Goal: Check status: Check status

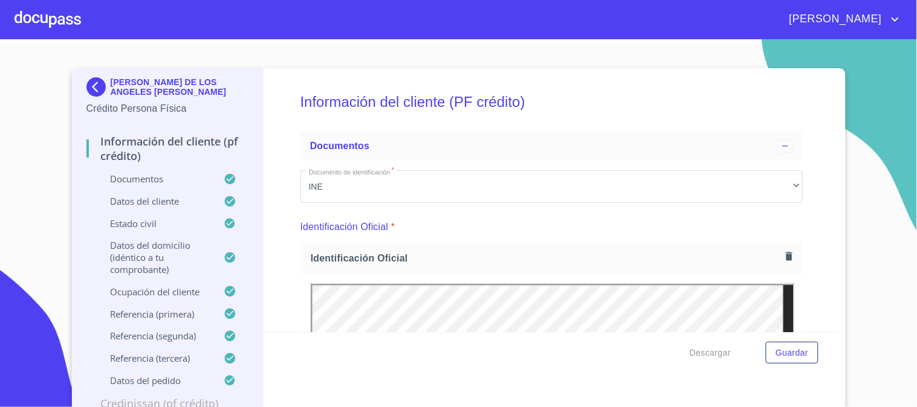
scroll to position [3522, 0]
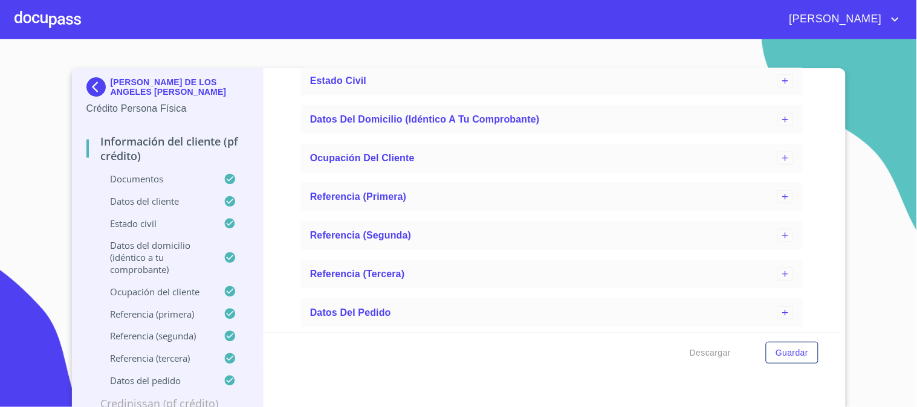
click at [43, 16] on div at bounding box center [48, 19] width 66 height 39
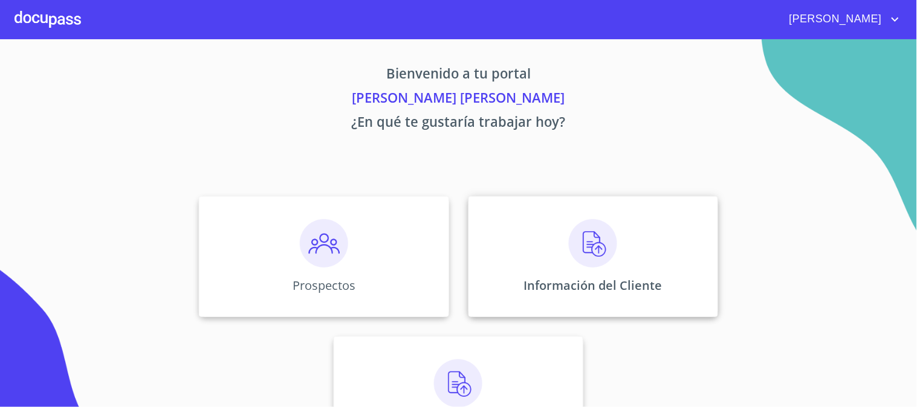
click at [603, 249] on img at bounding box center [593, 243] width 48 height 48
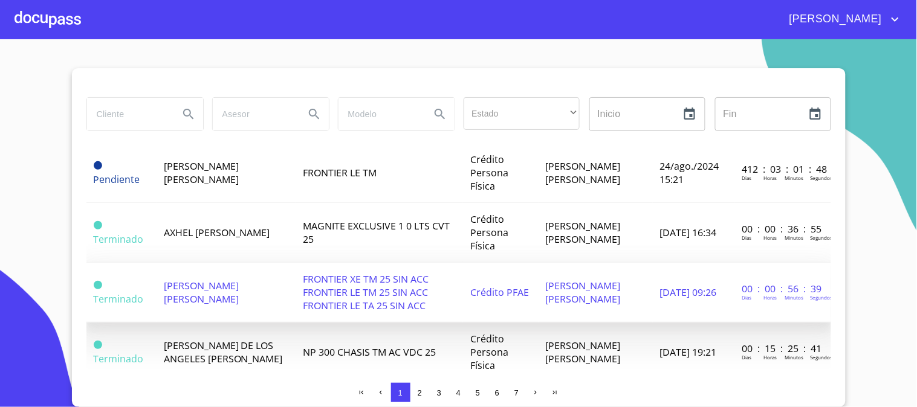
scroll to position [806, 0]
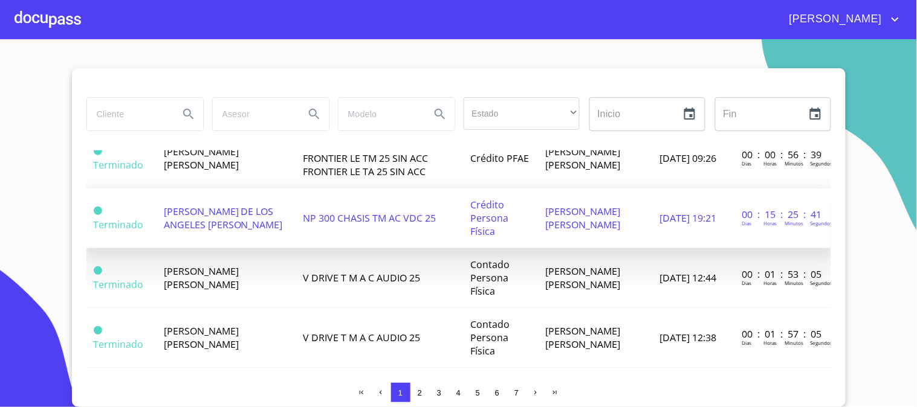
click at [215, 228] on span "[PERSON_NAME] DE LOS ANGELES [PERSON_NAME]" at bounding box center [223, 218] width 119 height 27
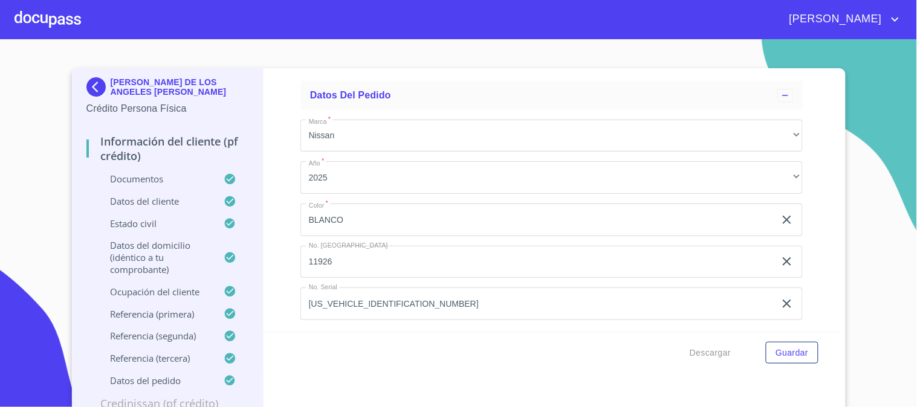
scroll to position [7, 0]
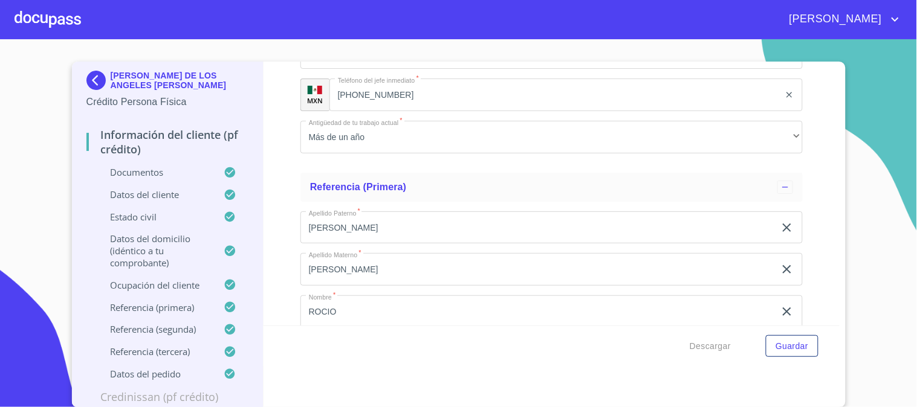
drag, startPoint x: 432, startPoint y: 288, endPoint x: 224, endPoint y: 293, distance: 207.4
click at [224, 293] on div "[PERSON_NAME] DE LOS ANGELES [PERSON_NAME] Crédito Persona Física Información d…" at bounding box center [456, 235] width 768 height 346
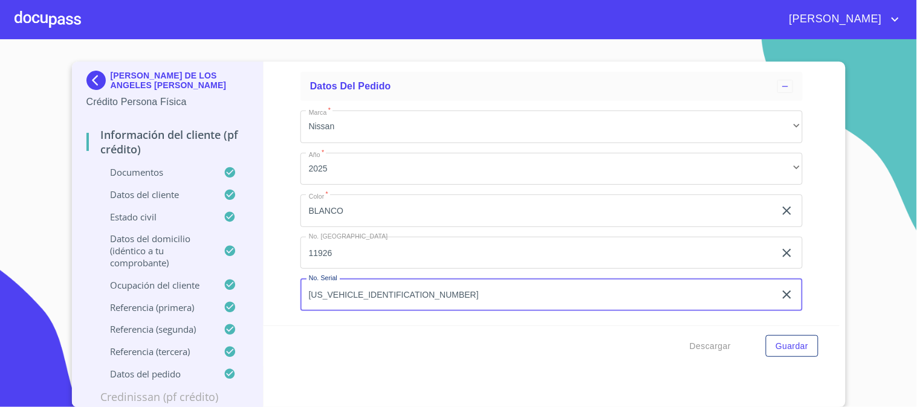
scroll to position [0, 0]
click at [48, 15] on div at bounding box center [48, 19] width 66 height 39
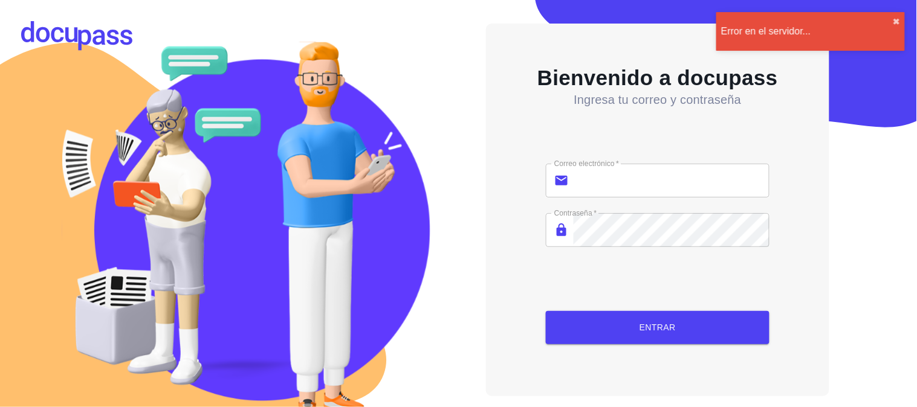
type input "[PERSON_NAME][EMAIL_ADDRESS][PERSON_NAME][DOMAIN_NAME]"
click at [662, 336] on button "Entrar" at bounding box center [657, 327] width 223 height 33
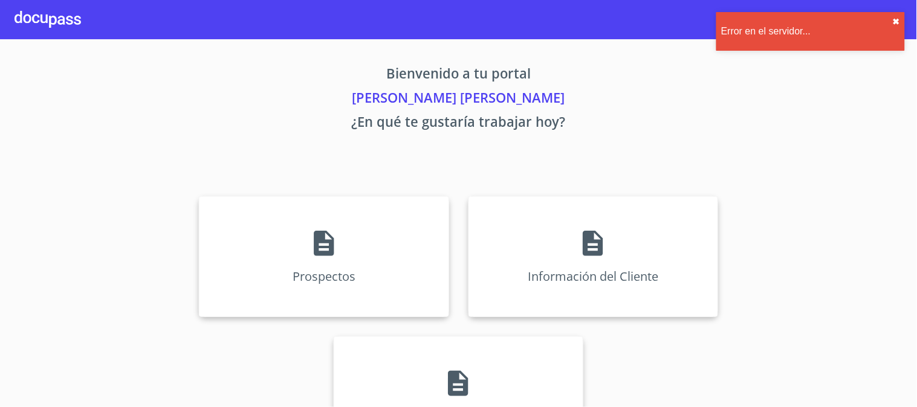
click at [894, 19] on button "✖︎" at bounding box center [896, 22] width 7 height 10
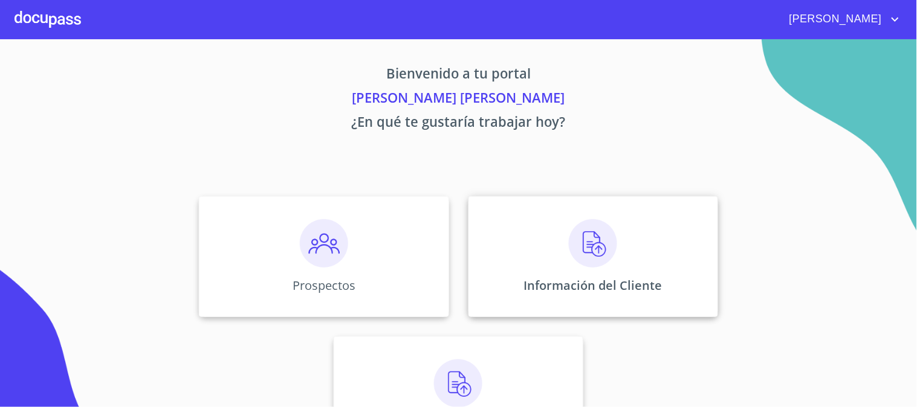
click at [599, 277] on p "Información del Cliente" at bounding box center [593, 285] width 138 height 16
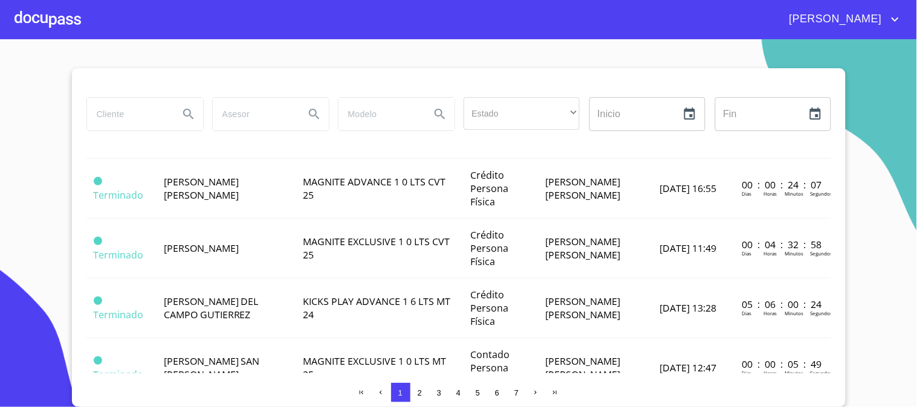
scroll to position [1141, 0]
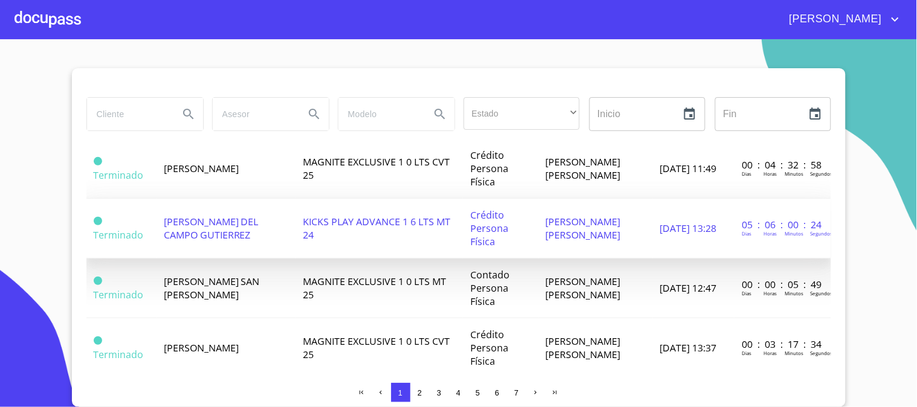
click at [231, 224] on span "[PERSON_NAME] DEL CAMPO GUTIERREZ" at bounding box center [211, 228] width 95 height 27
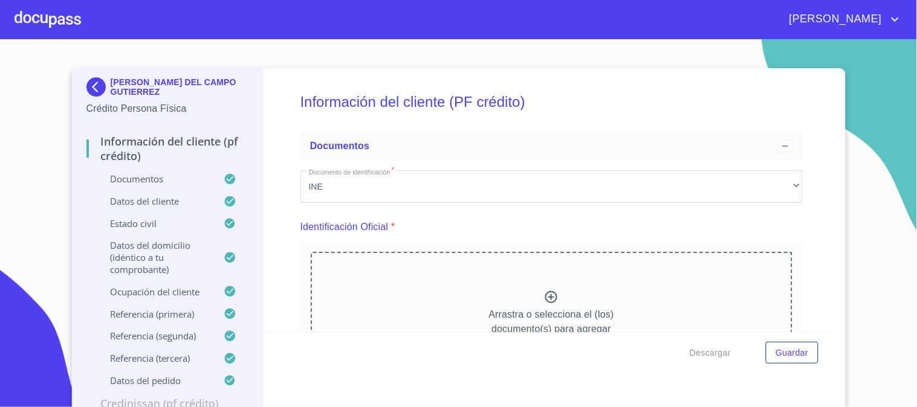
drag, startPoint x: 436, startPoint y: 294, endPoint x: 186, endPoint y: 302, distance: 250.9
click at [186, 302] on div "[PERSON_NAME] DEL CAMPO GUTIERREZ Crédito Persona Física Información del client…" at bounding box center [456, 241] width 768 height 346
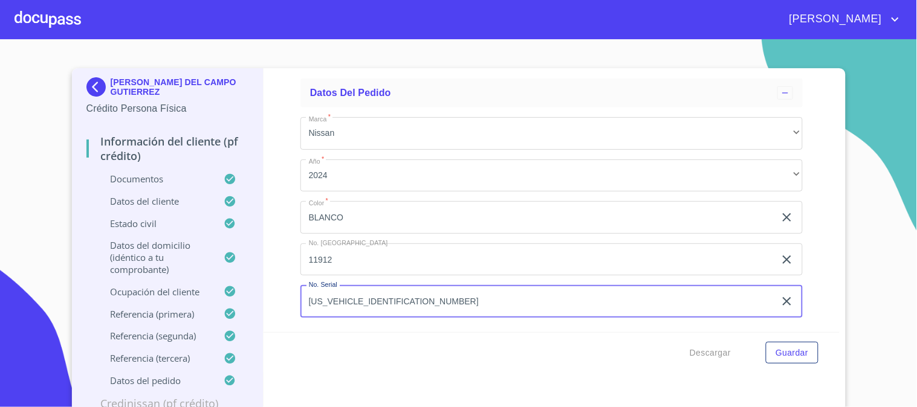
click at [57, 29] on div at bounding box center [48, 19] width 66 height 39
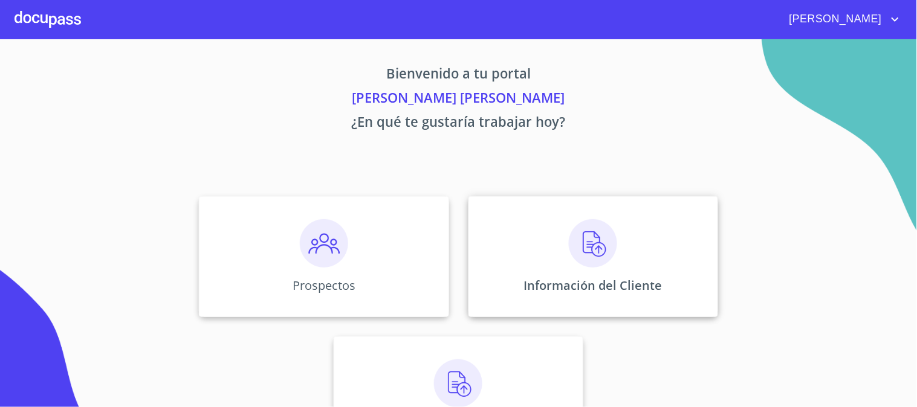
scroll to position [59, 0]
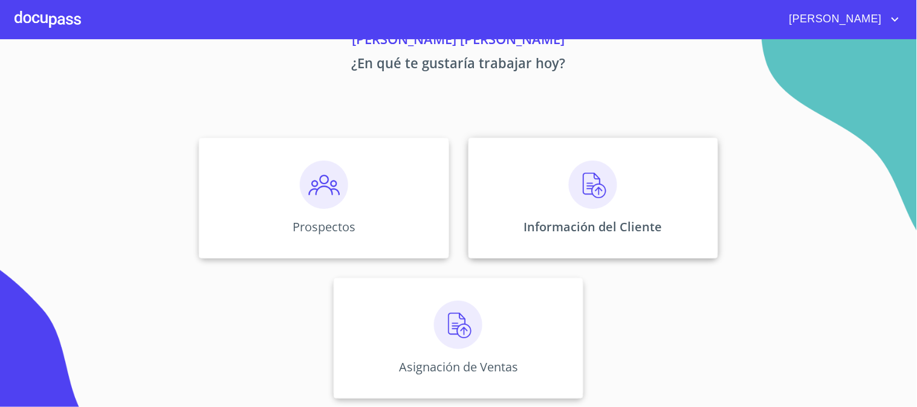
click at [593, 186] on img at bounding box center [593, 185] width 48 height 48
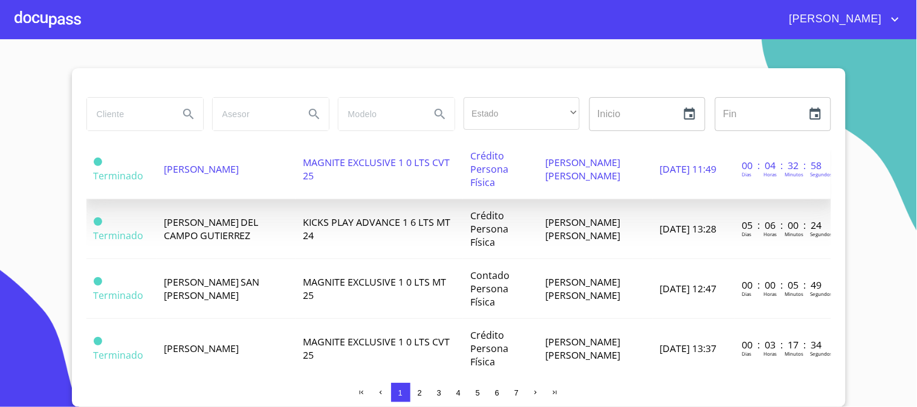
scroll to position [1209, 0]
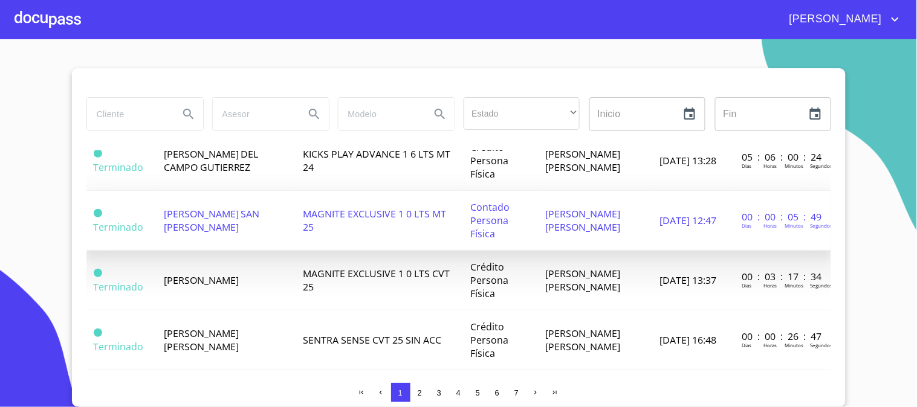
click at [297, 218] on td "MAGNITE EXCLUSIVE 1 0 LTS MT 25" at bounding box center [379, 221] width 167 height 60
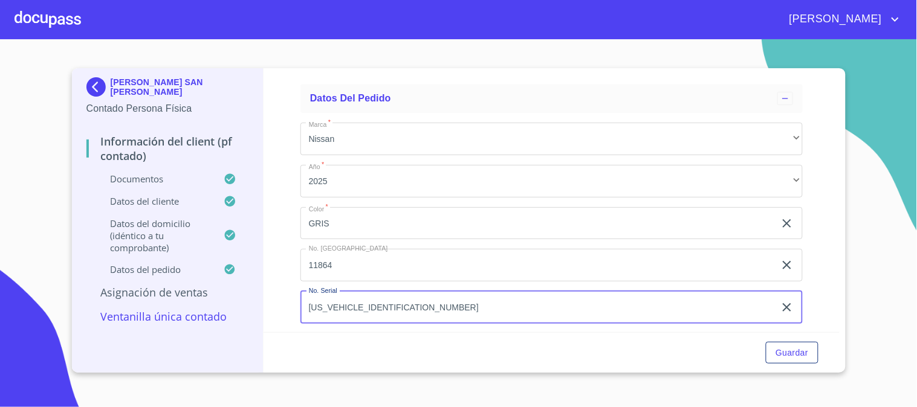
drag, startPoint x: 465, startPoint y: 300, endPoint x: 15, endPoint y: 271, distance: 451.2
click at [15, 271] on section "[PERSON_NAME] SAN [PERSON_NAME] Persona Física Información del Client (PF conta…" at bounding box center [458, 223] width 917 height 368
